Goal: Find specific page/section: Find specific page/section

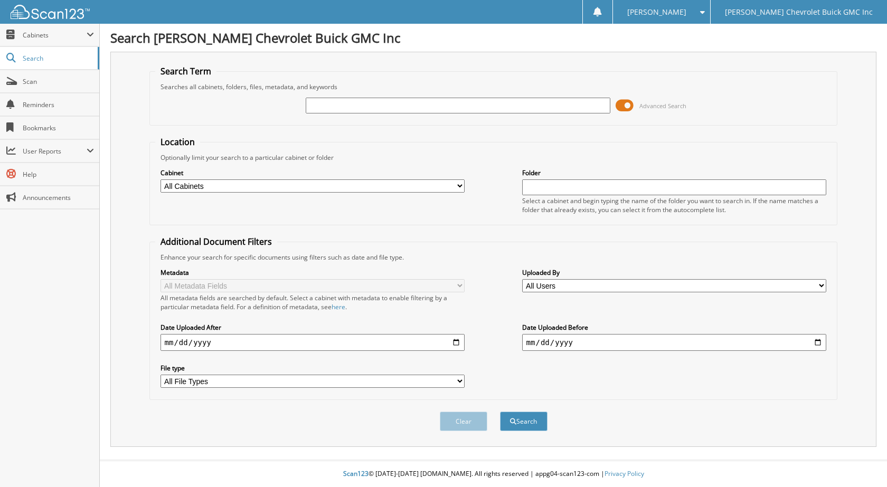
click at [368, 110] on input "text" at bounding box center [458, 106] width 305 height 16
type input "[DATE]"
click at [500, 412] on button "Search" at bounding box center [524, 422] width 48 height 20
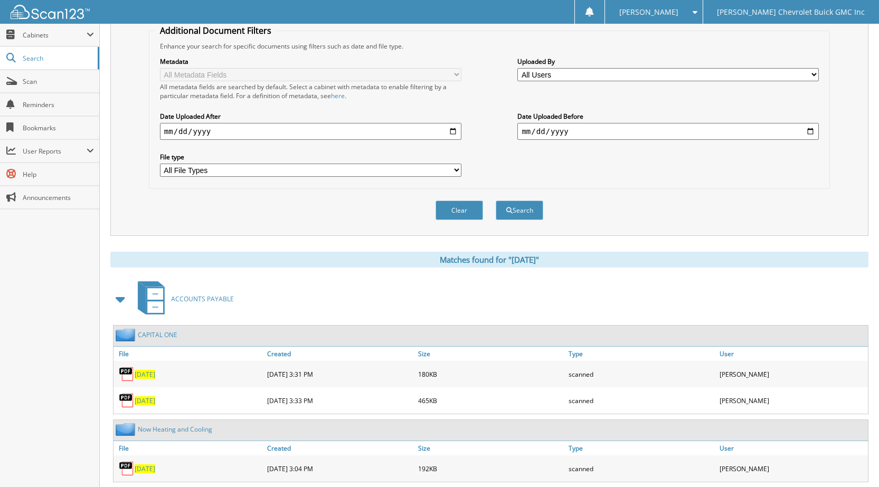
scroll to position [369, 0]
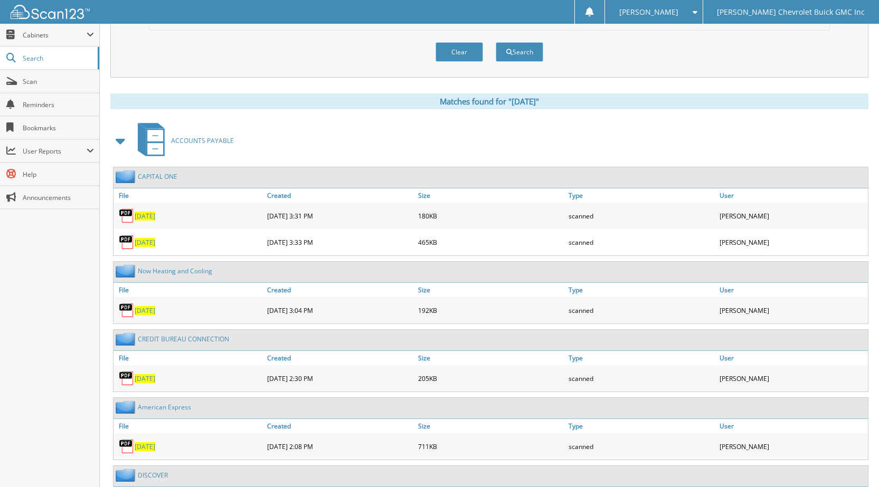
click at [149, 218] on span "[DATE]" at bounding box center [145, 216] width 21 height 9
click at [155, 238] on link "[DATE]" at bounding box center [145, 242] width 21 height 9
click at [51, 44] on span "Cabinets" at bounding box center [49, 35] width 99 height 23
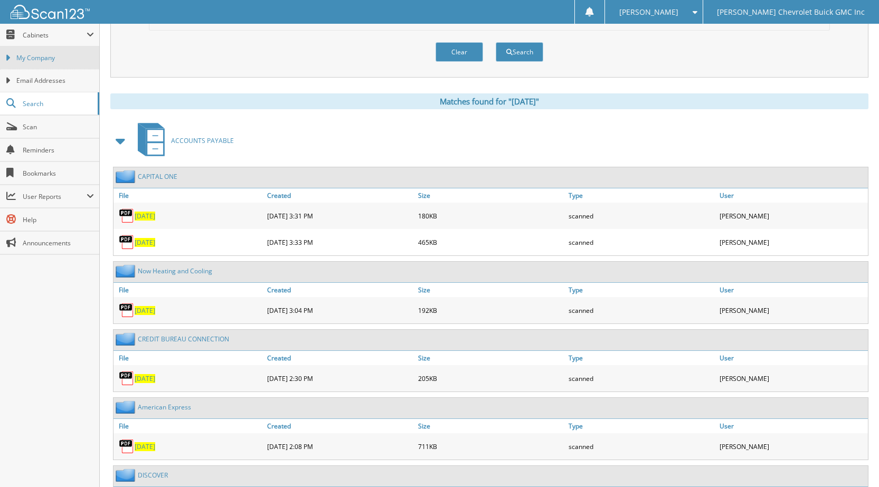
click at [53, 60] on span "My Company" at bounding box center [55, 58] width 78 height 10
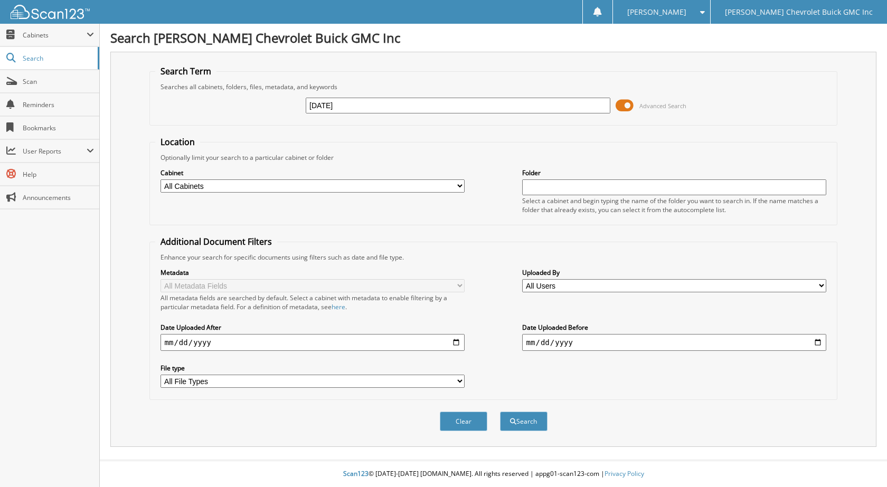
type input "[DATE]"
click at [500, 412] on button "Search" at bounding box center [524, 422] width 48 height 20
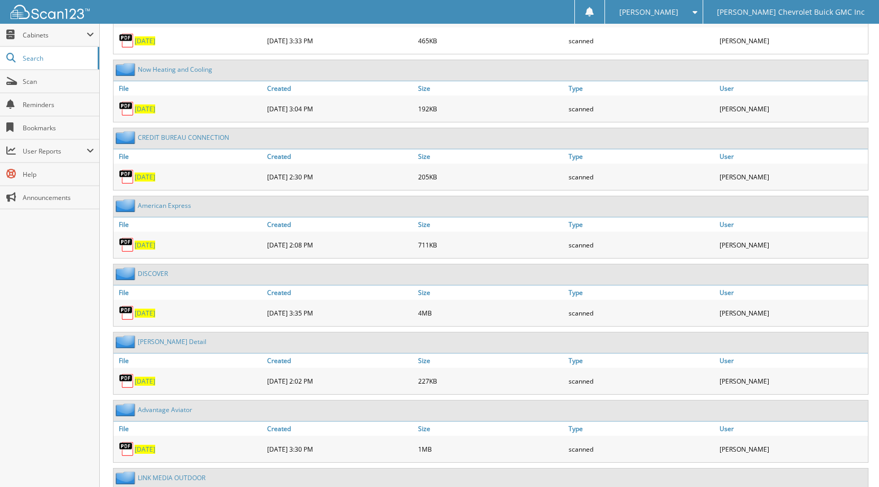
scroll to position [622, 0]
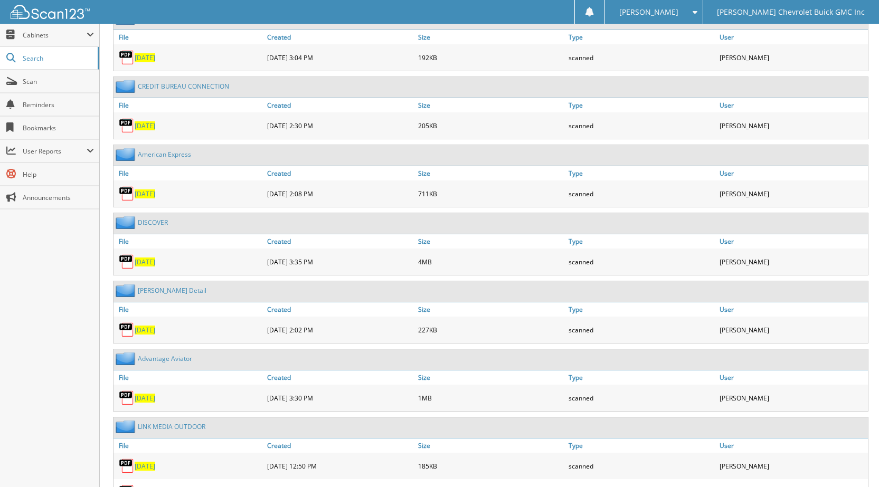
click at [155, 397] on span "[DATE]" at bounding box center [145, 398] width 21 height 9
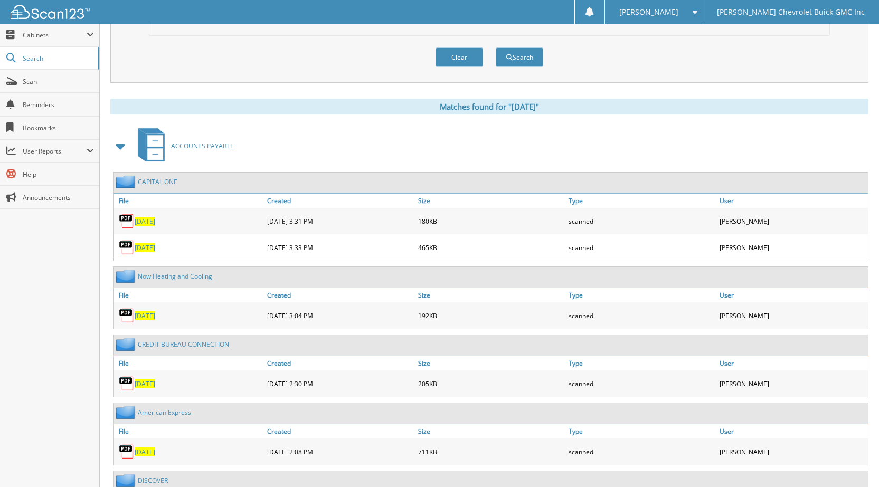
scroll to position [358, 0]
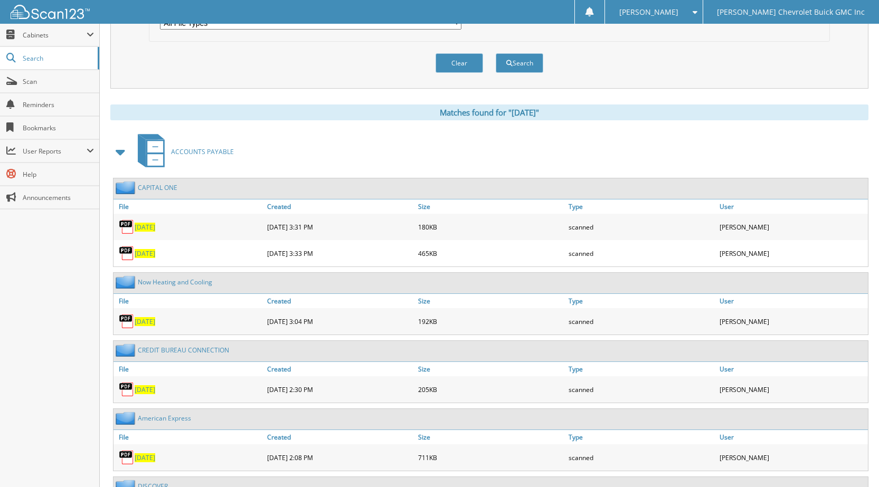
click at [154, 252] on span "[DATE]" at bounding box center [145, 253] width 21 height 9
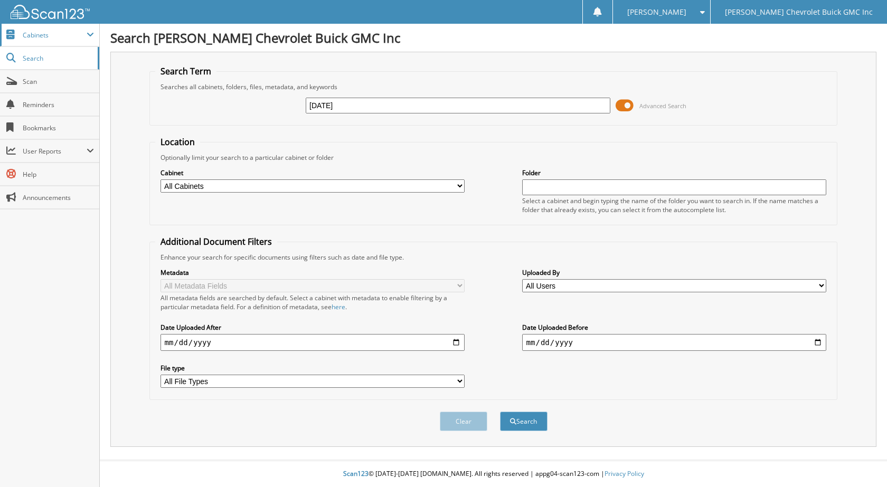
click at [49, 25] on span "Cabinets" at bounding box center [49, 35] width 99 height 23
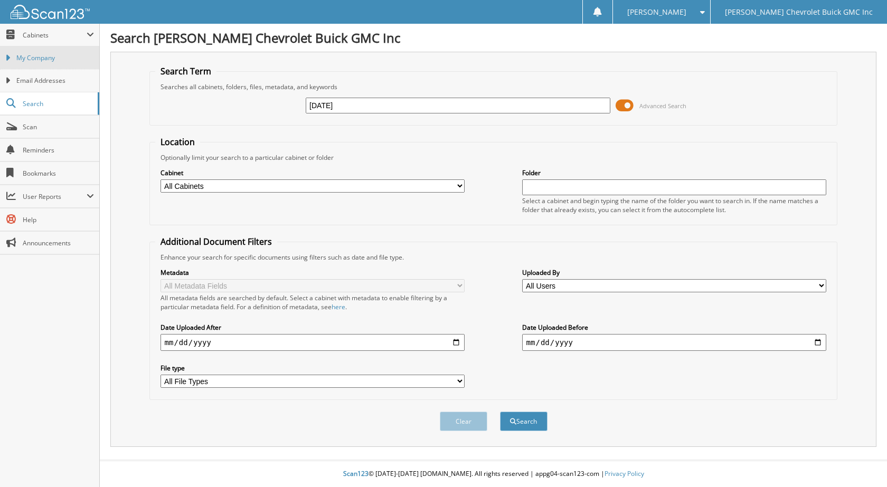
click at [49, 55] on span "My Company" at bounding box center [55, 58] width 78 height 10
